Goal: Communication & Community: Answer question/provide support

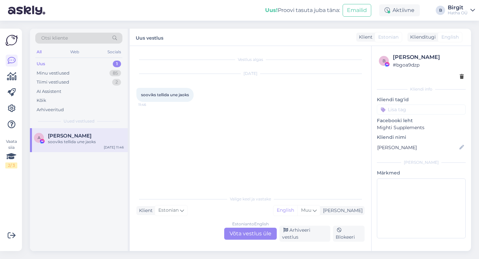
click at [254, 233] on div "Estonian to English Võta vestlus üle" at bounding box center [250, 234] width 53 height 12
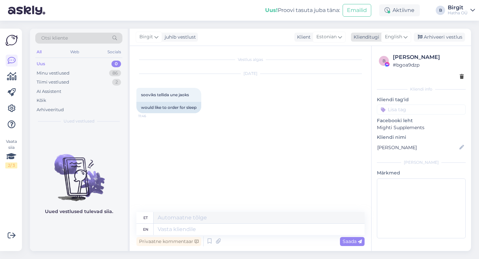
click at [401, 34] on span "English" at bounding box center [393, 36] width 17 height 7
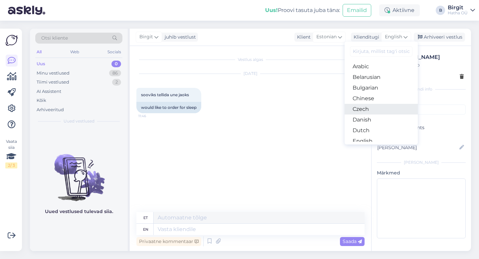
scroll to position [29, 0]
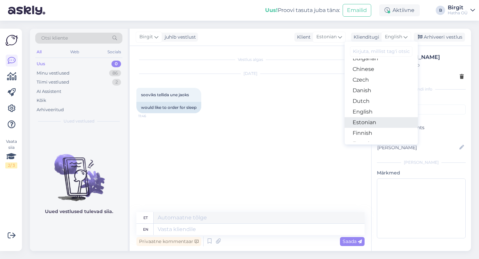
click at [373, 124] on link "Estonian" at bounding box center [381, 122] width 73 height 11
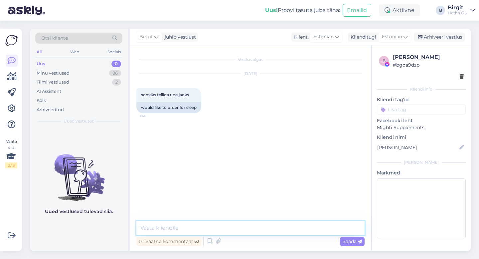
click at [163, 225] on textarea at bounding box center [250, 228] width 228 height 14
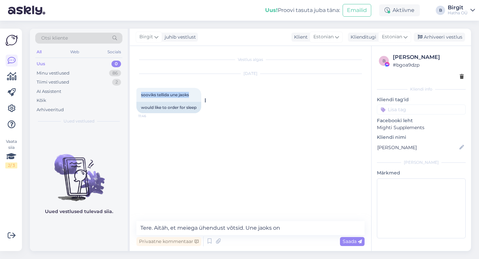
drag, startPoint x: 140, startPoint y: 93, endPoint x: 194, endPoint y: 95, distance: 54.0
click at [194, 95] on div "sooviks tellida une jaoks 11:46" at bounding box center [168, 95] width 65 height 14
copy span "sooviks tellida une jaoks"
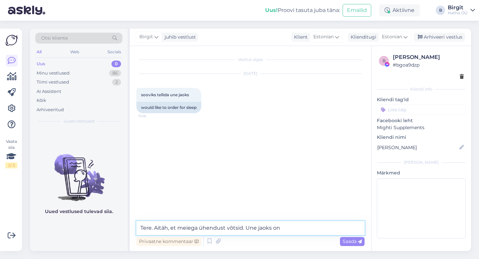
click at [285, 231] on textarea "Tere. Aitäh, et meiega ühendust võtsid. Une jaoks on" at bounding box center [250, 228] width 228 height 14
paste textarea "Tere! Aitäh, et meie [PERSON_NAME] pöördusid – hea uni on tõesti kuldaväärt! Un…"
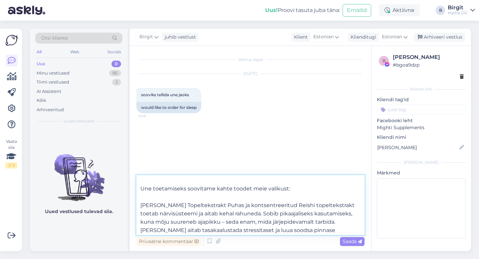
scroll to position [0, 0]
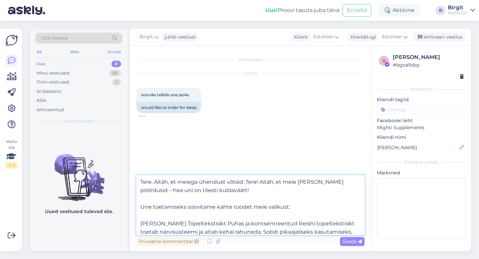
click at [139, 206] on textarea "Tere. Aitäh, et meiega ühendust võtsid. Tere! Aitäh, et meie [PERSON_NAME] pöör…" at bounding box center [250, 205] width 228 height 60
type textarea "Tere. Aitäh, et meiega ühendust võtsid. Tere! Aitäh, et meie [PERSON_NAME] pöör…"
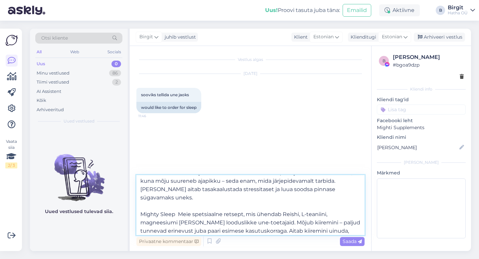
scroll to position [87, 0]
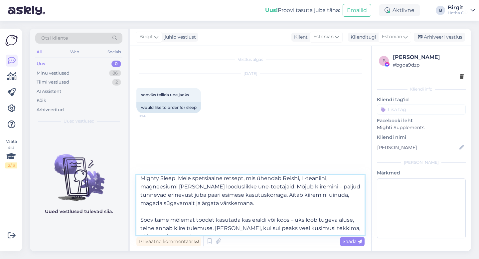
drag, startPoint x: 141, startPoint y: 180, endPoint x: 316, endPoint y: 259, distance: 191.2
click at [316, 259] on div "Otsi kliente All Web Socials Uus 0 Minu vestlused 86 Tiimi vestlused 2 AI Assis…" at bounding box center [252, 140] width 453 height 238
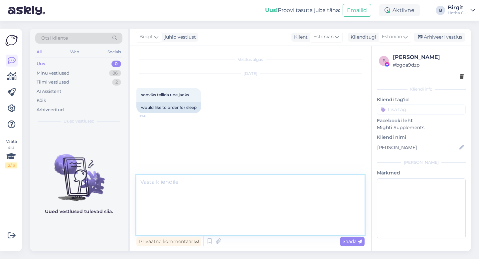
scroll to position [0, 0]
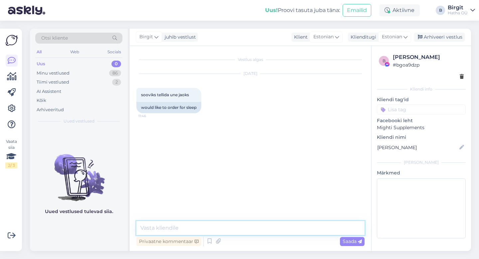
click at [176, 227] on textarea at bounding box center [250, 228] width 228 height 14
click at [241, 230] on textarea at bounding box center [250, 228] width 228 height 14
click at [195, 225] on textarea at bounding box center [250, 228] width 228 height 14
paste textarea "Lore! Ipsum, do sita conse adipiscin – eli sed do eiusmo temporinci! Utl etdolo…"
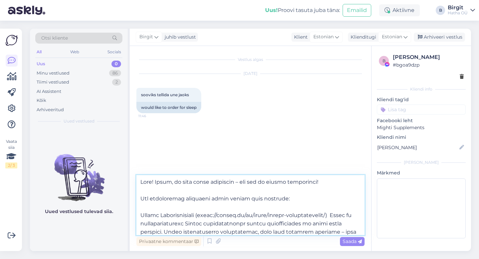
click at [203, 216] on textarea at bounding box center [250, 205] width 228 height 60
drag, startPoint x: 198, startPoint y: 214, endPoint x: 318, endPoint y: 216, distance: 119.8
click at [326, 216] on textarea at bounding box center [250, 205] width 228 height 60
drag, startPoint x: 140, startPoint y: 214, endPoint x: 193, endPoint y: 215, distance: 52.9
click at [196, 214] on textarea at bounding box center [250, 205] width 228 height 60
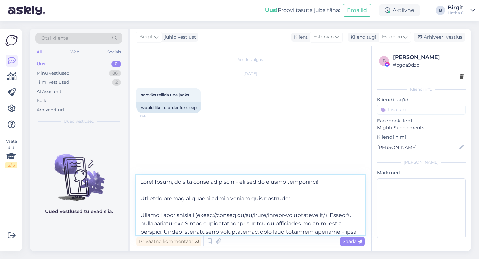
click at [171, 208] on textarea at bounding box center [250, 205] width 228 height 60
type textarea "Lore! Ipsum, do sita conse adipiscin – eli sed do eiusmo temporinci! Utl etdolo…"
click at [406, 107] on input at bounding box center [421, 109] width 89 height 10
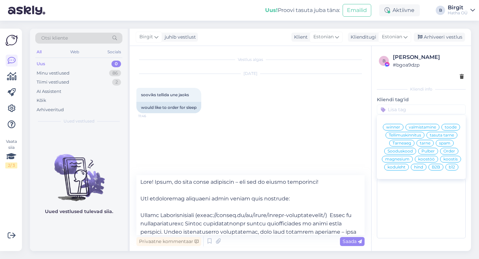
click at [452, 126] on span "toode" at bounding box center [451, 127] width 12 height 4
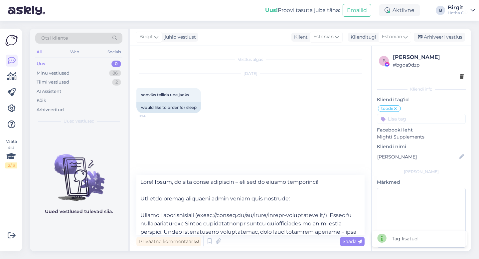
click at [416, 118] on input at bounding box center [421, 119] width 89 height 10
type input "sleep"
click at [418, 118] on input at bounding box center [421, 119] width 89 height 10
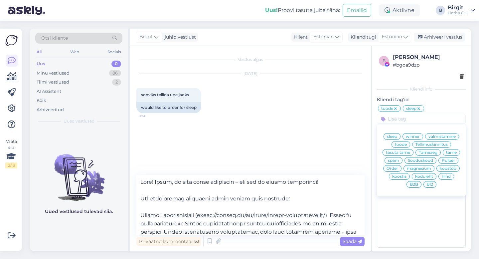
click at [443, 103] on p "Kliendi tag'id" at bounding box center [421, 99] width 89 height 7
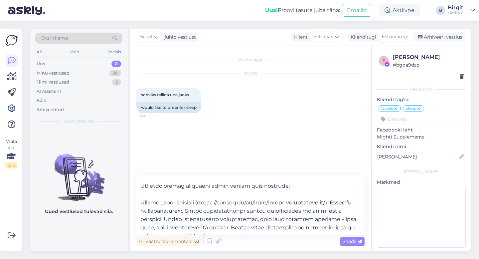
scroll to position [15, 0]
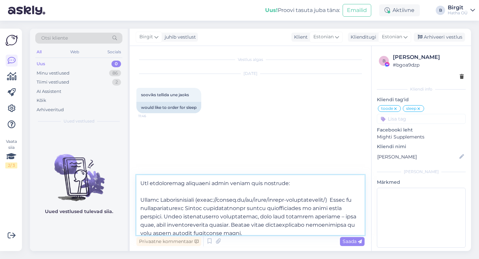
click at [330, 199] on textarea at bounding box center [250, 205] width 228 height 60
click at [159, 199] on textarea at bounding box center [250, 205] width 228 height 60
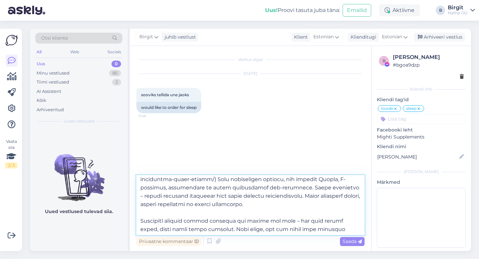
scroll to position [103, 0]
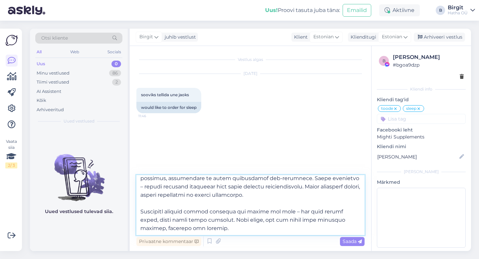
click at [242, 229] on textarea at bounding box center [250, 205] width 228 height 60
click at [243, 228] on textarea at bounding box center [250, 205] width 228 height 60
click at [290, 231] on textarea at bounding box center [250, 205] width 228 height 60
click at [294, 228] on textarea at bounding box center [250, 205] width 228 height 60
type textarea "Lore! Ipsum, do sita conse adipiscin – eli sed do eiusmo temporinci! Utl etdolo…"
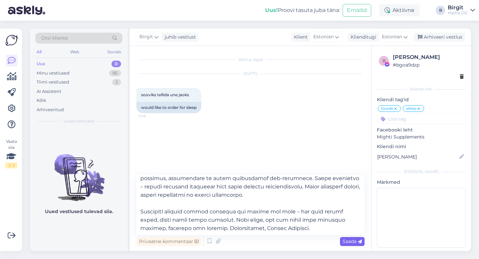
click at [350, 239] on span "Saada" at bounding box center [352, 241] width 19 height 6
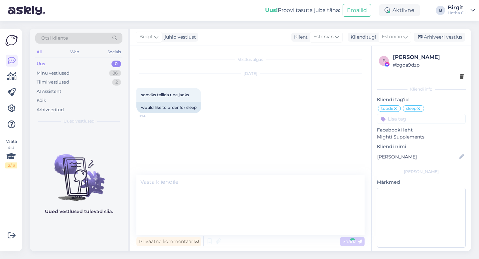
scroll to position [0, 0]
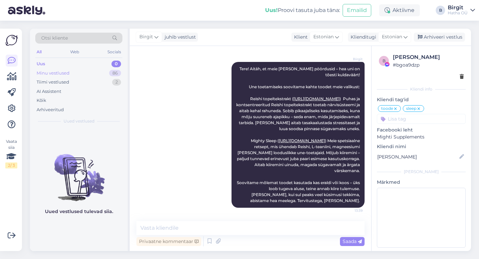
click at [73, 72] on div "Minu vestlused 86" at bounding box center [78, 73] width 87 height 9
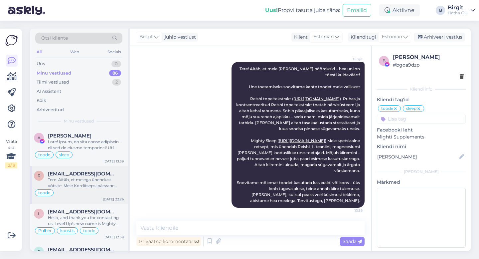
click at [89, 172] on span "[EMAIL_ADDRESS][DOMAIN_NAME]" at bounding box center [82, 174] width 69 height 6
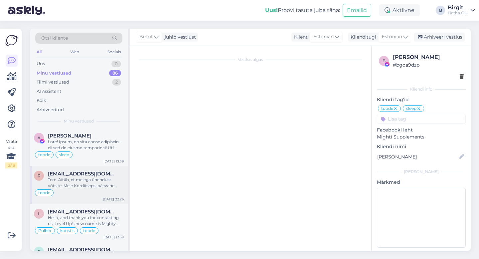
scroll to position [143, 0]
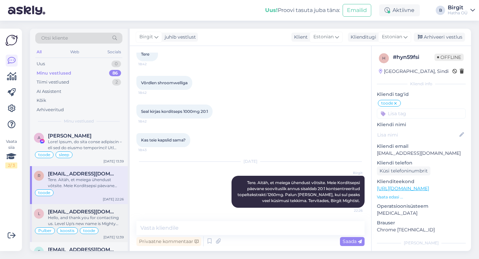
click at [63, 215] on div "Hello, and thank you for contacting us. Level Up's new name is Mighty Focus. Th…" at bounding box center [86, 221] width 76 height 12
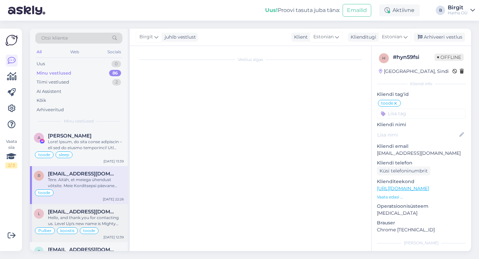
scroll to position [26, 0]
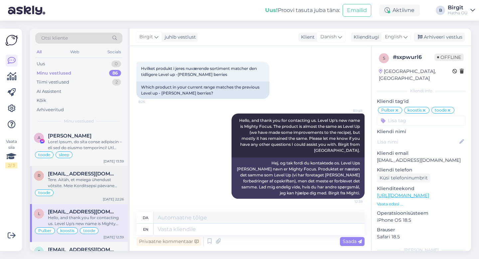
click at [84, 201] on div "r [EMAIL_ADDRESS][DOMAIN_NAME] Tere. Aitäh, et meiega ühendust võtsite. Meie Ko…" at bounding box center [79, 185] width 98 height 38
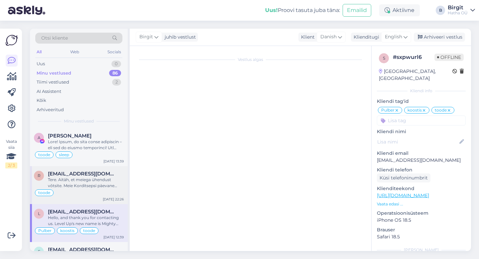
scroll to position [0, 0]
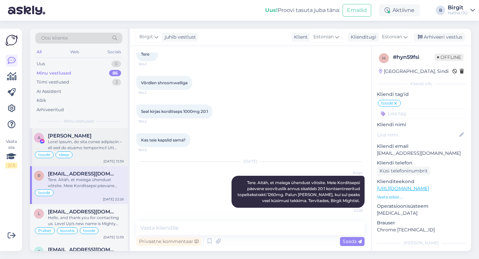
click at [85, 150] on div at bounding box center [86, 145] width 76 height 12
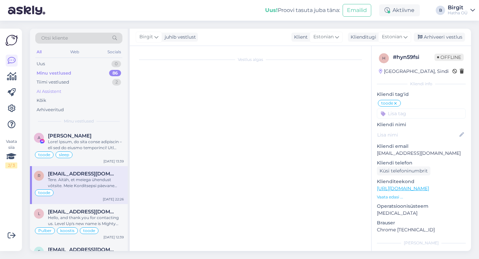
scroll to position [68, 0]
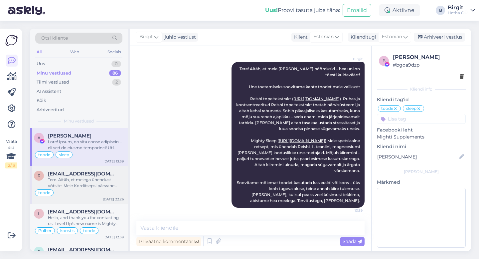
click at [88, 176] on span "[EMAIL_ADDRESS][DOMAIN_NAME]" at bounding box center [82, 174] width 69 height 6
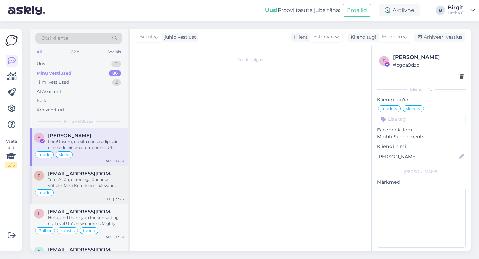
scroll to position [143, 0]
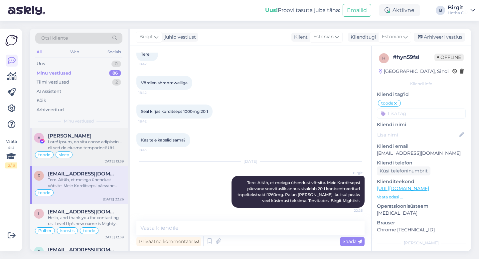
click at [87, 146] on div at bounding box center [86, 145] width 76 height 12
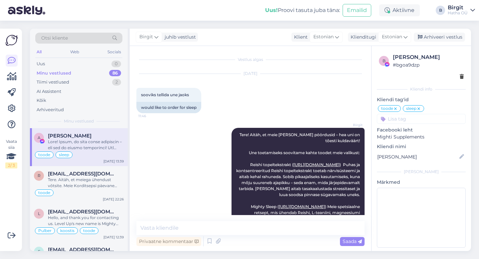
scroll to position [68, 0]
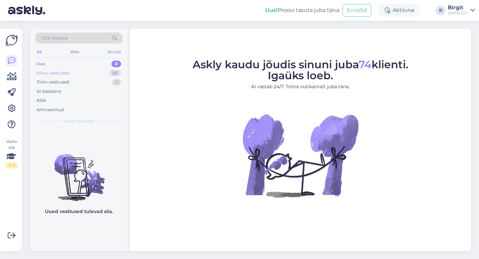
click at [65, 74] on div "Minu vestlused" at bounding box center [53, 73] width 33 height 7
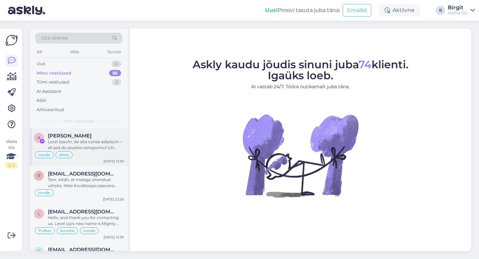
click at [89, 139] on div at bounding box center [86, 145] width 76 height 12
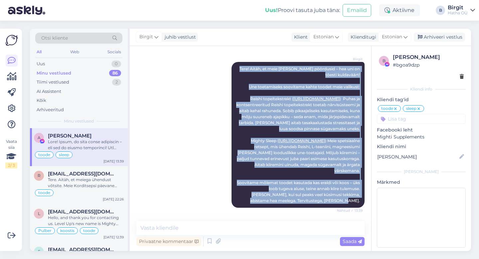
scroll to position [78, 0]
drag, startPoint x: 245, startPoint y: 66, endPoint x: 357, endPoint y: 201, distance: 176.2
click at [357, 201] on div "Birgit Tere! Aitäh, et meie poole pöördusid – hea uni on tõesti kuldaväärt! Une…" at bounding box center [298, 135] width 133 height 146
copy span "Tere! Aitäh, et meie poole pöördusid – hea uni on tõesti kuldaväärt! Une toetam…"
